Goal: Task Accomplishment & Management: Manage account settings

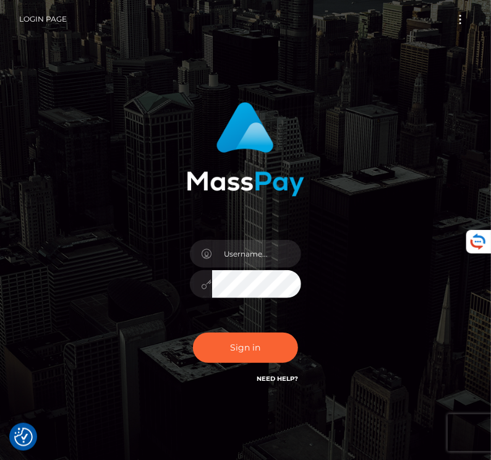
type input "[EMAIL_ADDRESS][DOMAIN_NAME]"
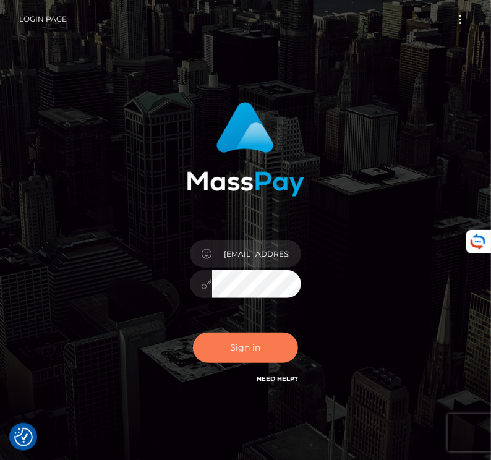
click at [216, 357] on button "Sign in" at bounding box center [245, 348] width 105 height 30
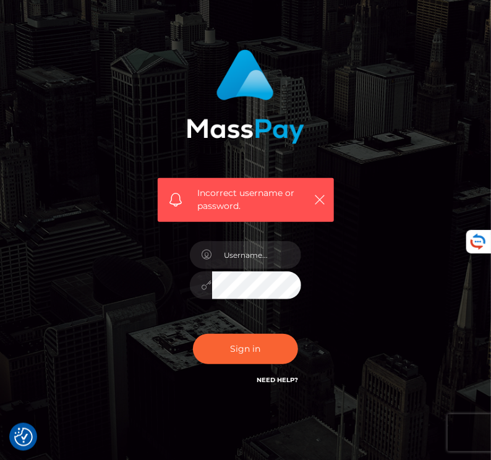
scroll to position [94, 0]
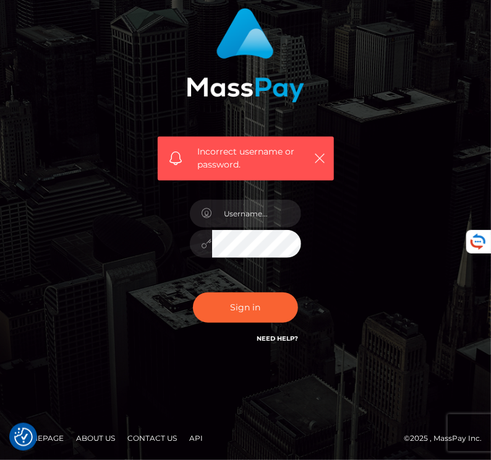
click at [199, 437] on link "API" at bounding box center [196, 438] width 24 height 19
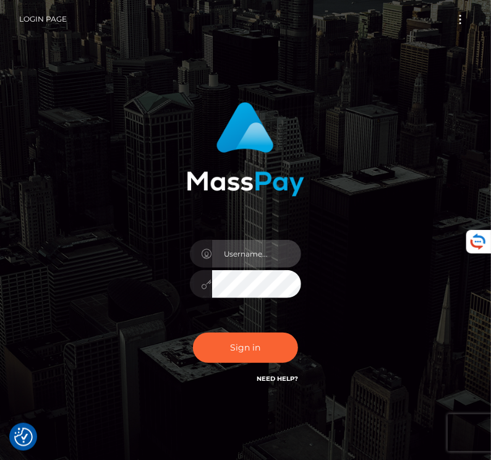
click at [228, 264] on input "text" at bounding box center [256, 254] width 89 height 28
type input "[EMAIL_ADDRESS][DOMAIN_NAME]"
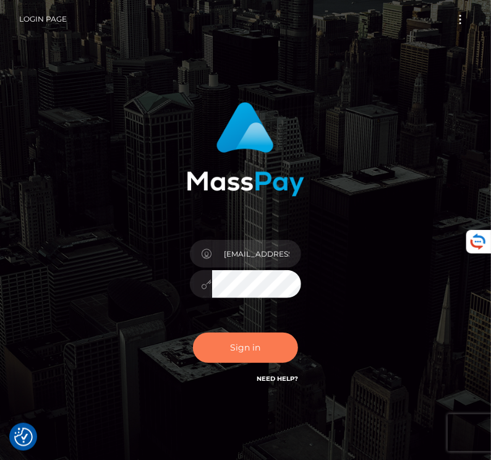
click at [244, 346] on button "Sign in" at bounding box center [245, 348] width 105 height 30
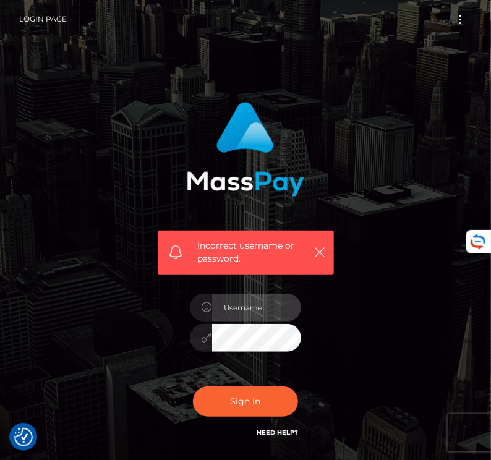
click at [259, 321] on input "text" at bounding box center [256, 308] width 89 height 28
type input "[EMAIL_ADDRESS][DOMAIN_NAME]"
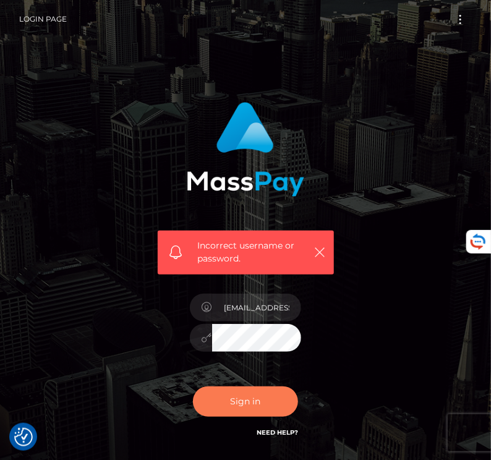
click at [263, 405] on button "Sign in" at bounding box center [245, 402] width 105 height 30
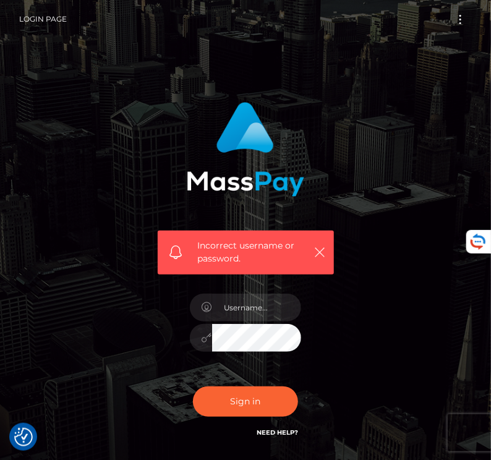
click at [460, 11] on button "Toggle navigation" at bounding box center [460, 19] width 23 height 17
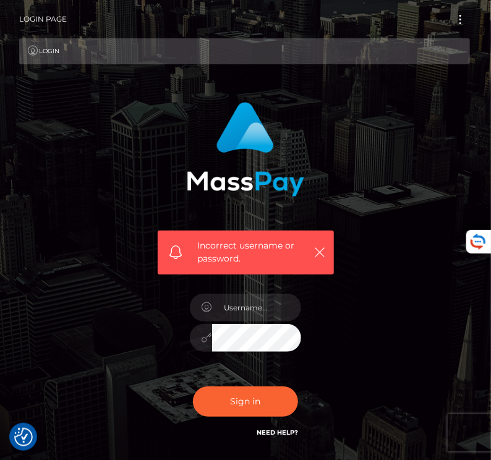
click at [59, 47] on link "Login" at bounding box center [244, 51] width 451 height 26
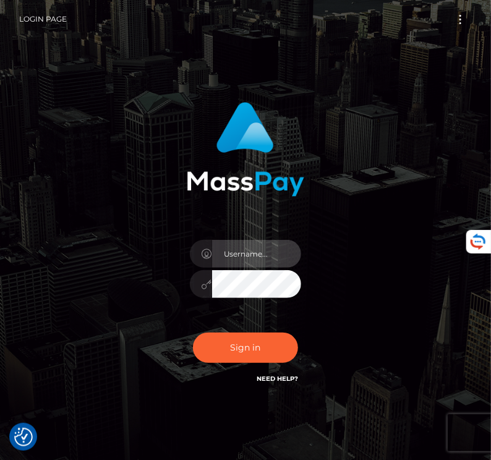
click at [245, 267] on input "text" at bounding box center [256, 254] width 89 height 28
type input "guill6564@hotmail.fr"
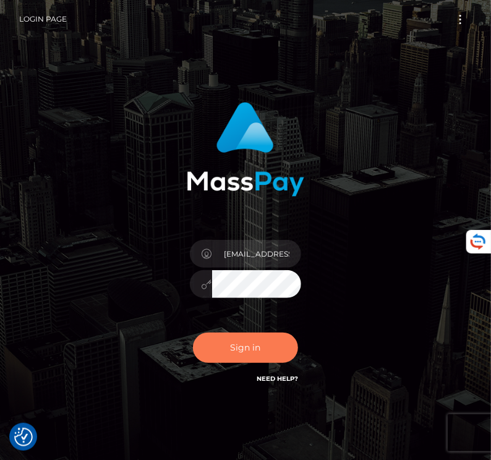
click at [240, 348] on button "Sign in" at bounding box center [245, 348] width 105 height 30
